Goal: Task Accomplishment & Management: Use online tool/utility

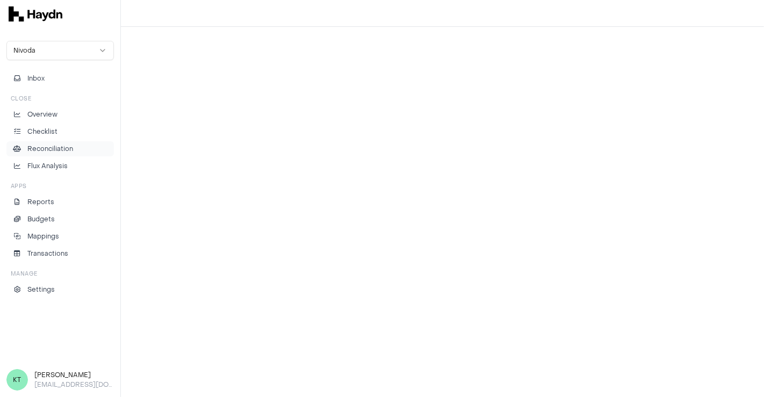
click at [68, 147] on p "Reconciliation" at bounding box center [50, 149] width 46 height 10
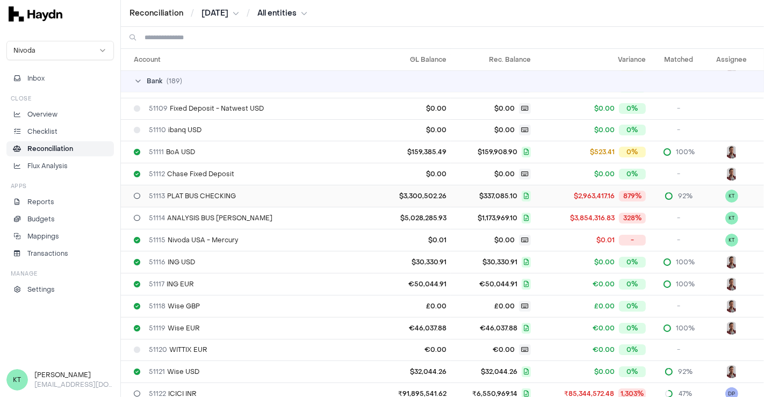
scroll to position [239, 0]
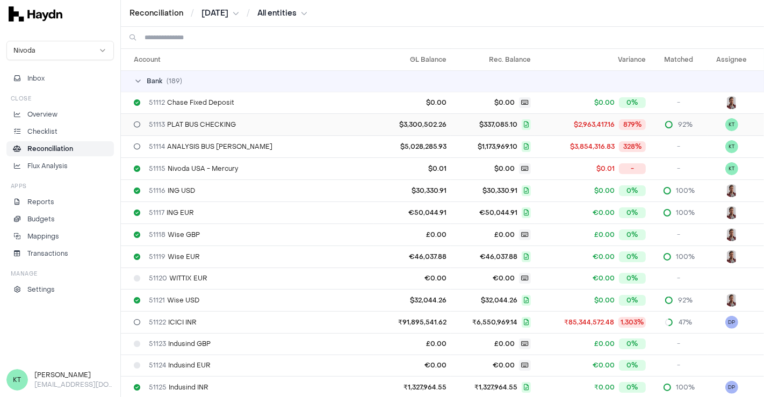
click at [348, 122] on div "51113 PLAT BUS CHECKING" at bounding box center [251, 124] width 235 height 9
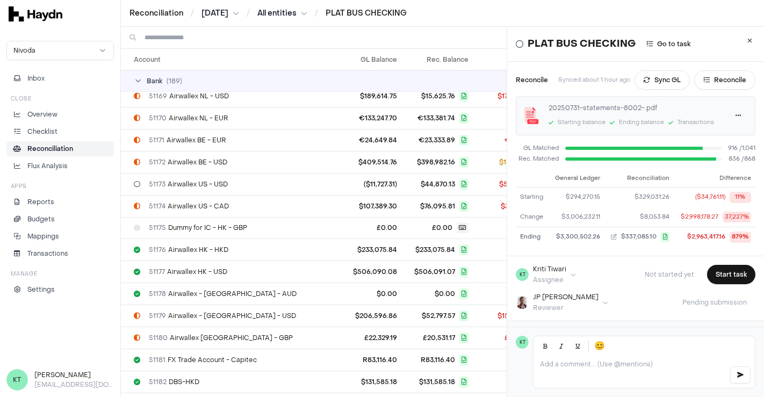
scroll to position [1490, 0]
click at [279, 180] on div "51173 Airwallex US - USD" at bounding box center [232, 184] width 197 height 9
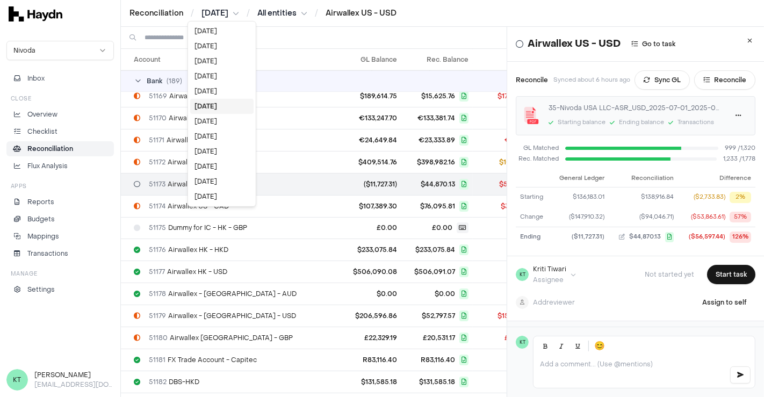
click at [203, 16] on html "Reconciliation / Jul 2025 / All entities / Airwallex US - USD Nivoda Inbox Clos…" at bounding box center [382, 198] width 764 height 397
click at [214, 120] on div "Jun 2025" at bounding box center [221, 121] width 63 height 15
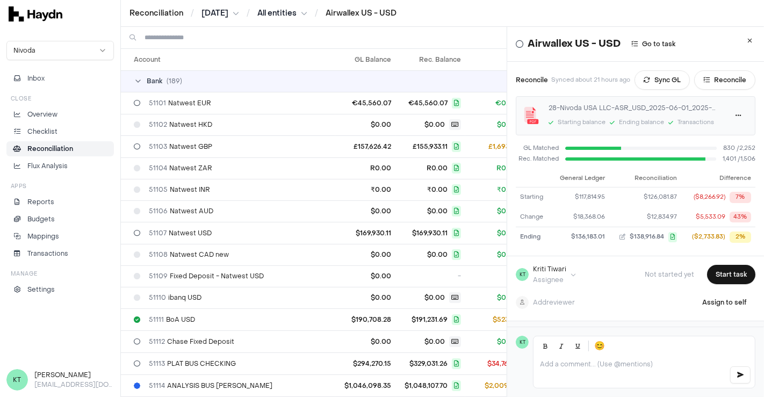
scroll to position [1559, 0]
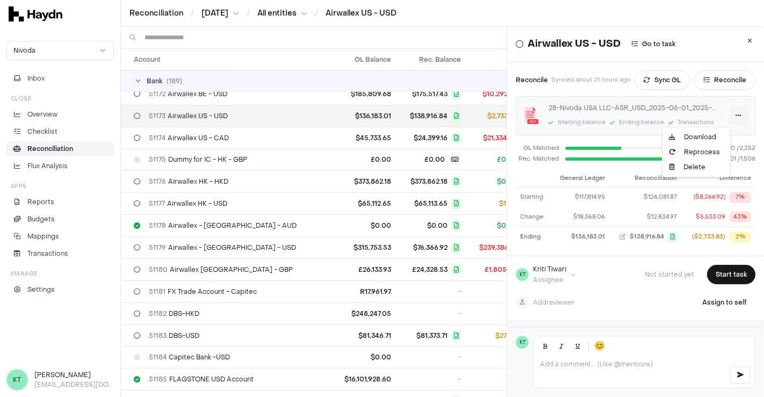
click at [717, 118] on html "Reconciliation / Jun 2025 / All entities / Airwallex US - USD Nivoda Inbox Clos…" at bounding box center [382, 198] width 764 height 397
click at [684, 138] on link "Download" at bounding box center [696, 137] width 63 height 15
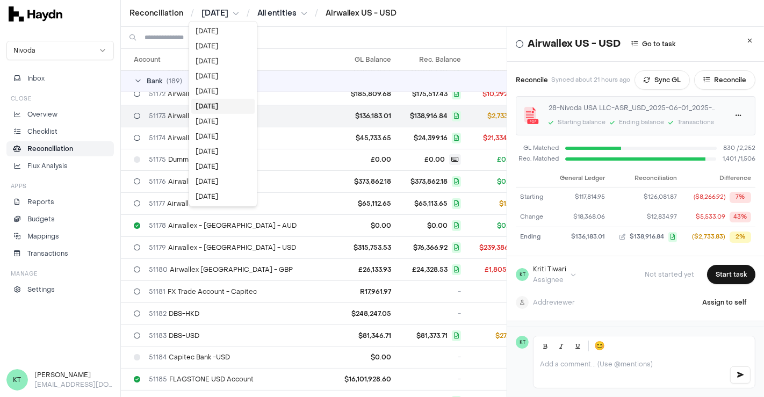
click at [220, 18] on html "Reconciliation / Jun 2025 / All entities / Airwallex US - USD Nivoda Inbox Clos…" at bounding box center [382, 198] width 764 height 397
click at [220, 123] on div "[DATE]" at bounding box center [222, 121] width 63 height 15
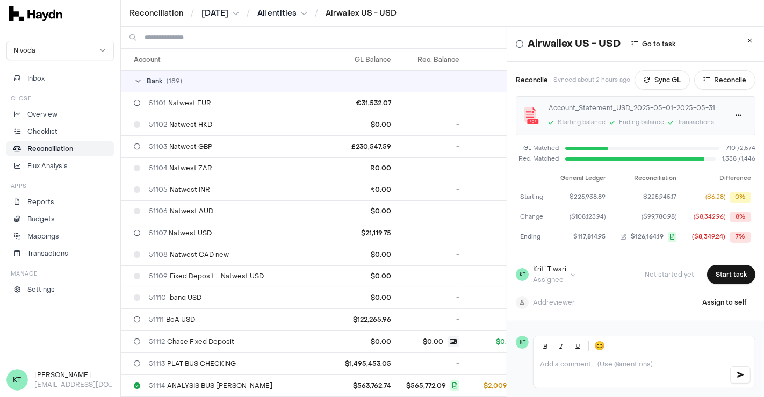
scroll to position [1559, 0]
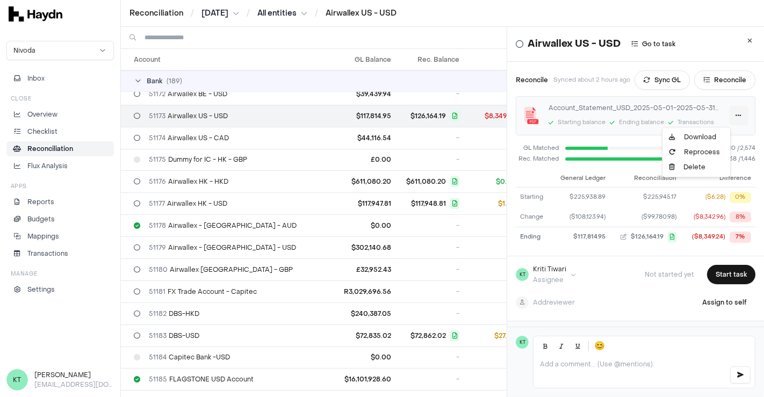
click at [653, 133] on html "Reconciliation / May 2025 / All entities / Airwallex US - USD Nivoda Inbox Clos…" at bounding box center [382, 198] width 764 height 397
click at [685, 132] on link "Download" at bounding box center [696, 137] width 63 height 15
click at [664, 87] on button "Sync GL" at bounding box center [662, 79] width 55 height 19
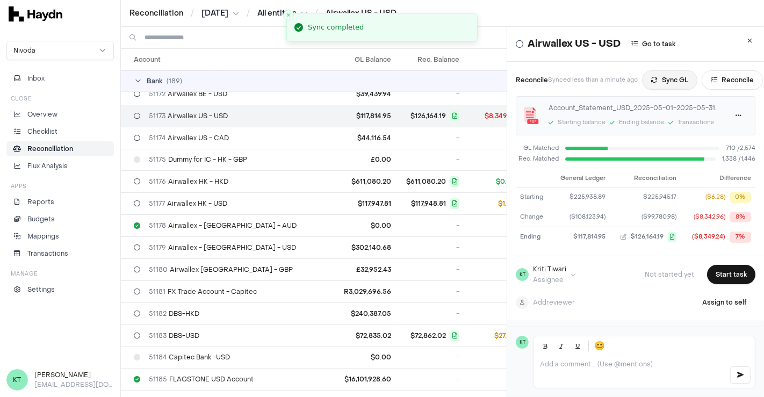
click at [667, 79] on button "Sync GL" at bounding box center [669, 79] width 55 height 19
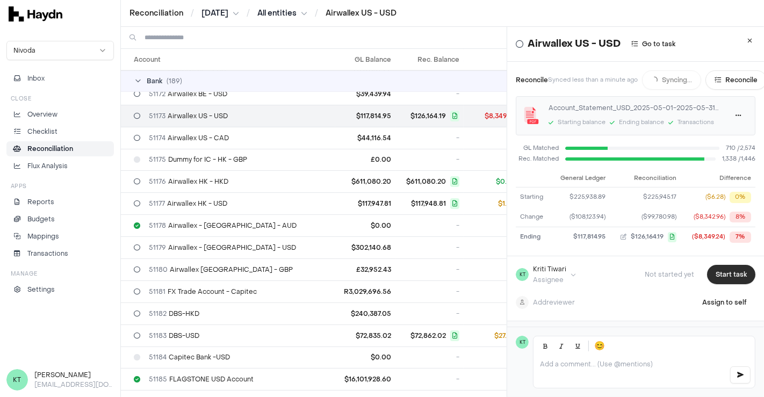
click at [715, 278] on button "Start task" at bounding box center [731, 274] width 48 height 19
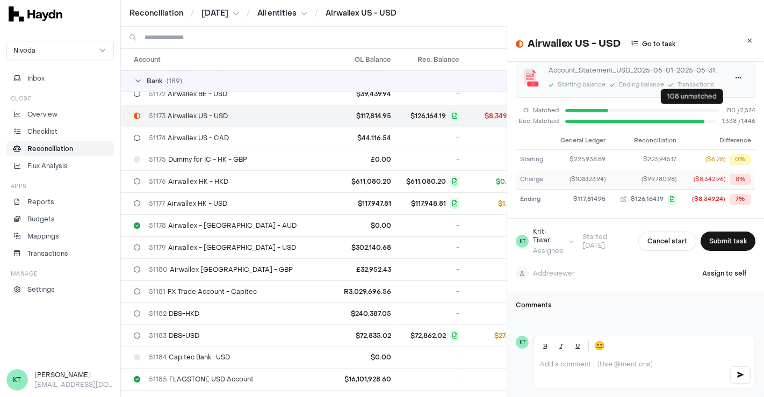
scroll to position [0, 0]
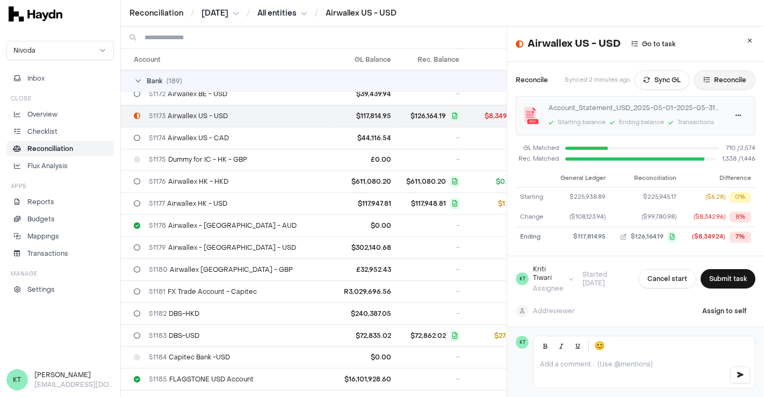
click at [713, 82] on button "Reconcile" at bounding box center [724, 79] width 61 height 19
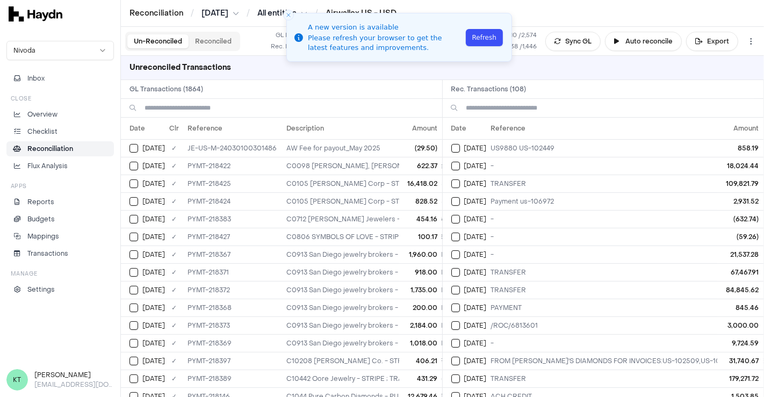
click at [484, 34] on button "Refresh" at bounding box center [484, 37] width 37 height 17
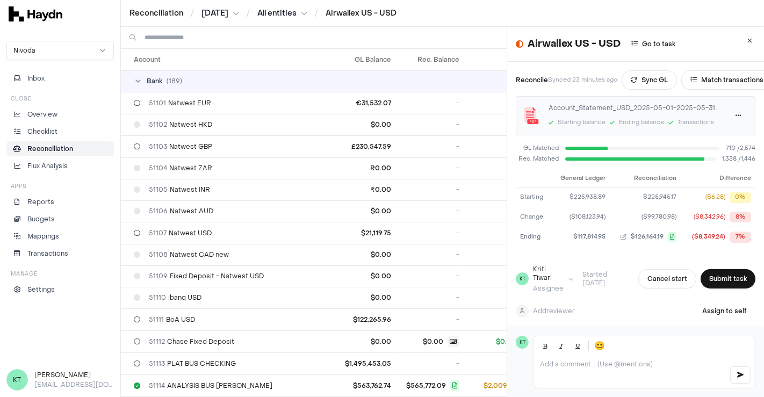
scroll to position [1559, 0]
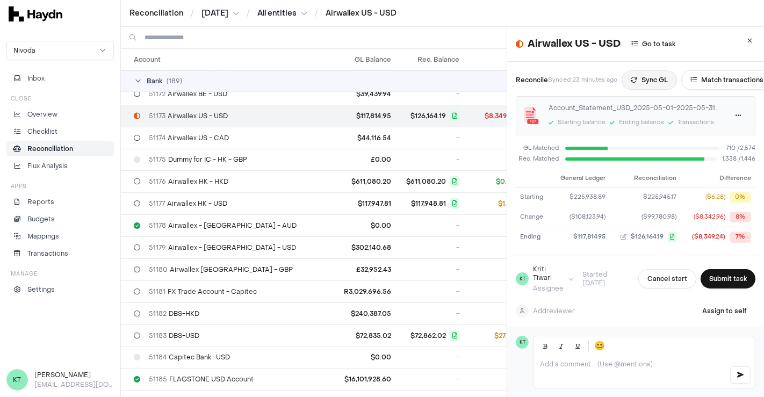
click at [664, 79] on button "Sync GL" at bounding box center [649, 79] width 55 height 19
click at [653, 88] on button "Sync GL" at bounding box center [645, 79] width 55 height 19
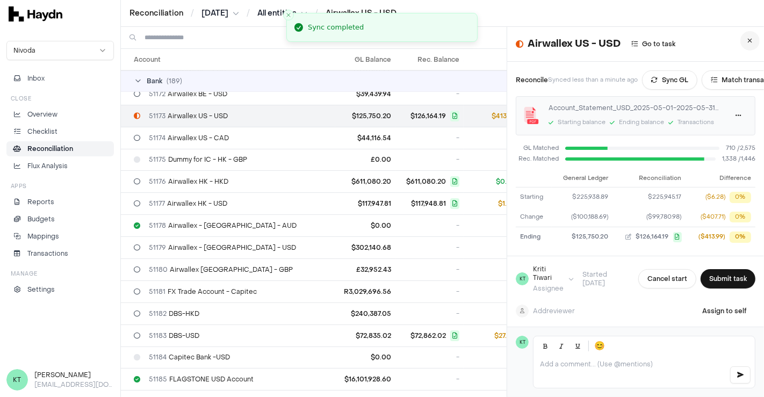
click at [748, 44] on icon at bounding box center [750, 41] width 5 height 6
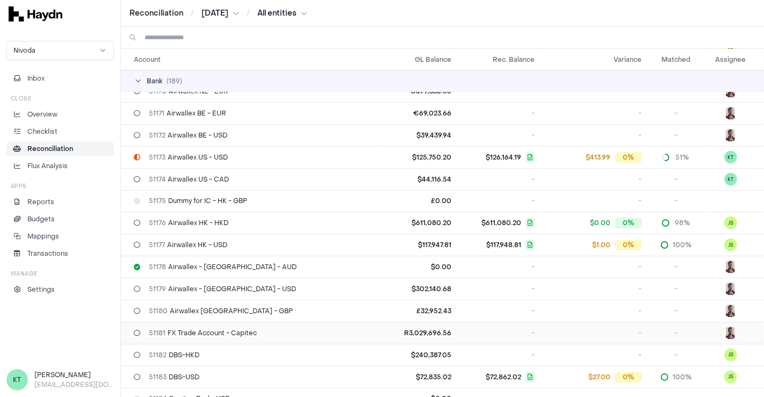
scroll to position [1513, 0]
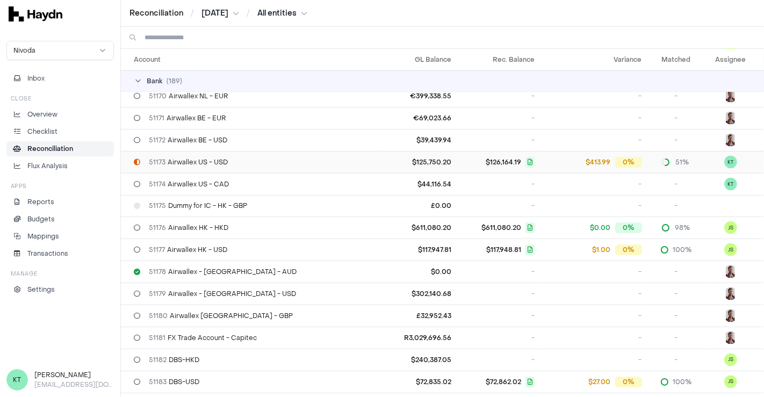
click at [526, 157] on icon at bounding box center [530, 162] width 9 height 11
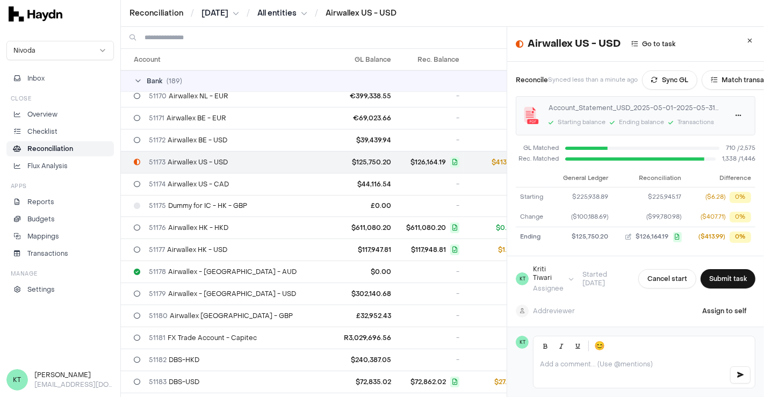
click at [396, 156] on td "$126,164.19" at bounding box center [430, 162] width 68 height 22
click at [741, 35] on button at bounding box center [750, 40] width 19 height 19
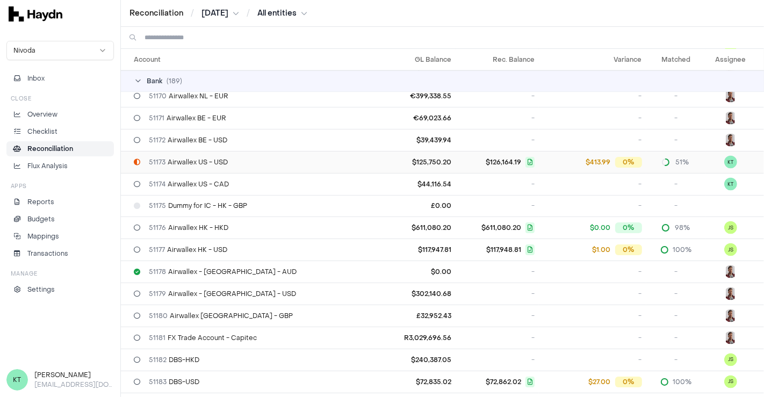
click at [647, 156] on td "51%" at bounding box center [677, 162] width 60 height 22
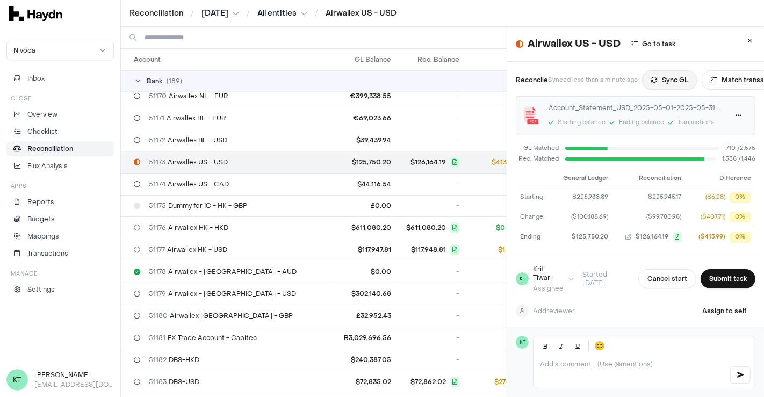
click at [663, 77] on button "Sync GL" at bounding box center [669, 79] width 55 height 19
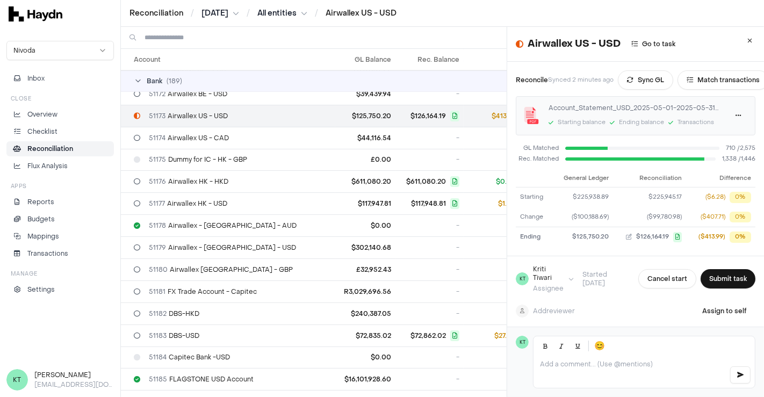
click at [627, 360] on p at bounding box center [630, 364] width 181 height 9
click at [643, 80] on button "Sync GL" at bounding box center [645, 79] width 55 height 19
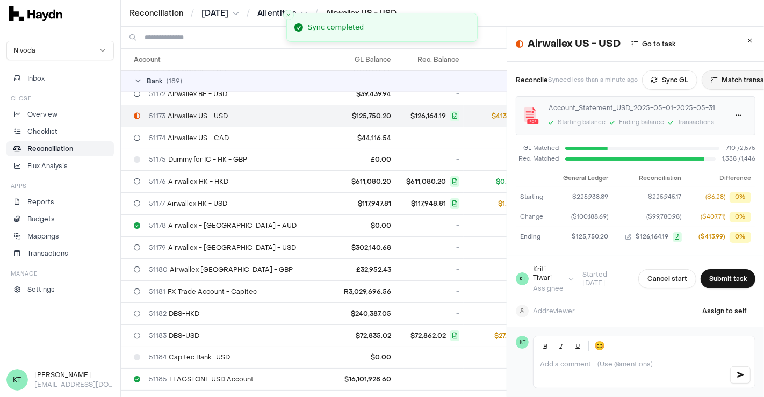
scroll to position [0, 43]
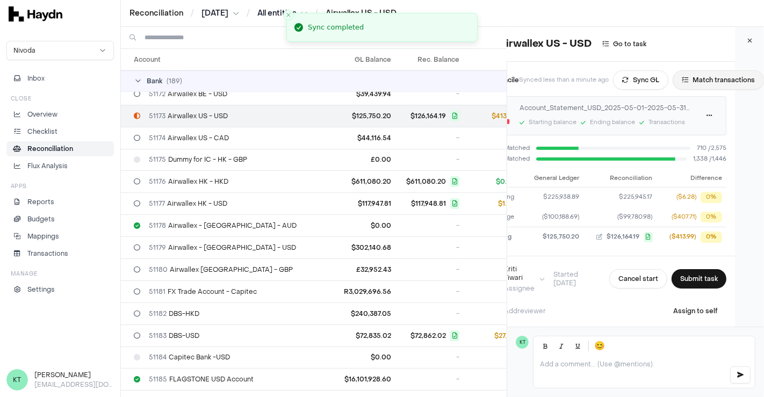
click at [692, 82] on button "Match transactions" at bounding box center [718, 79] width 91 height 19
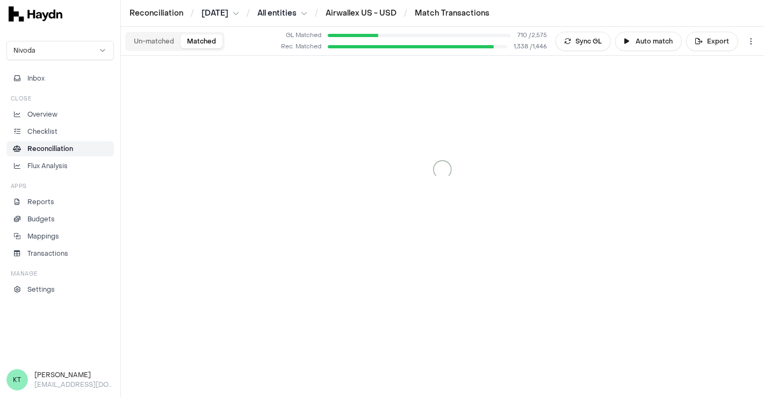
click at [210, 44] on button "Matched" at bounding box center [202, 41] width 42 height 14
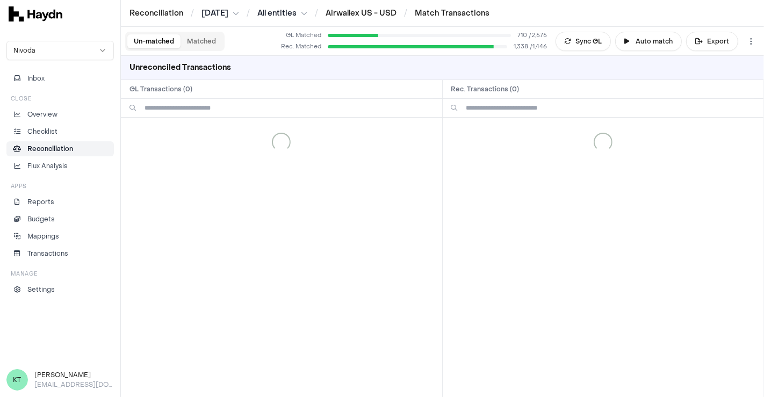
click at [164, 44] on button "Un-matched" at bounding box center [153, 41] width 53 height 14
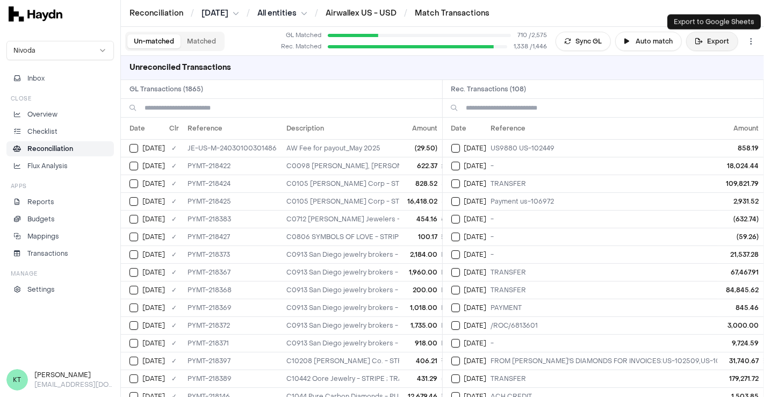
click at [720, 41] on button "Export" at bounding box center [712, 41] width 52 height 19
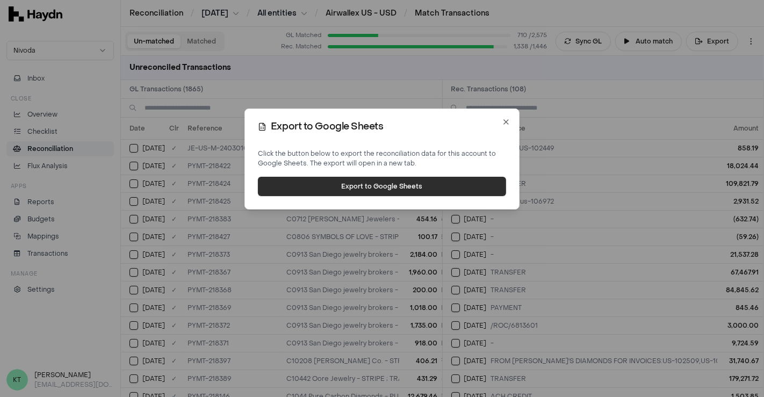
click at [319, 179] on button "Export to Google Sheets" at bounding box center [382, 186] width 248 height 19
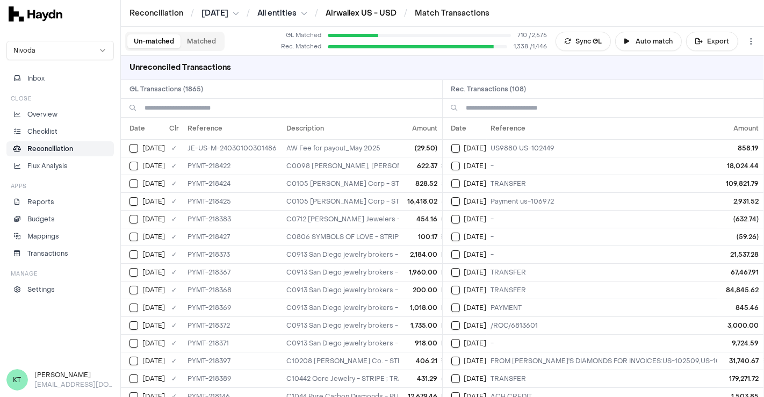
click at [355, 11] on link "Airwallex US - USD" at bounding box center [361, 13] width 71 height 10
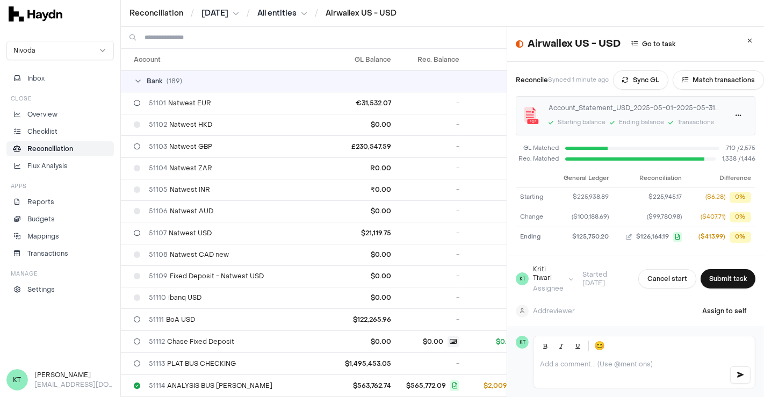
scroll to position [1559, 0]
